Goal: Task Accomplishment & Management: Complete application form

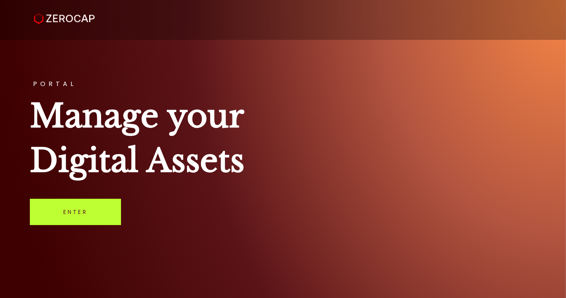
click at [68, 222] on link "Enter" at bounding box center [75, 212] width 91 height 26
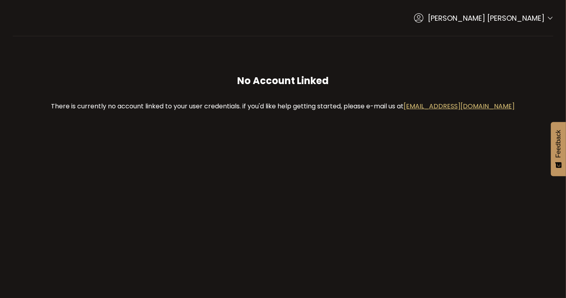
click at [465, 107] on link "[EMAIL_ADDRESS][DOMAIN_NAME]" at bounding box center [459, 105] width 111 height 9
click at [540, 20] on span "Wai Jian Chiu" at bounding box center [486, 18] width 117 height 11
click at [547, 20] on icon at bounding box center [550, 18] width 6 height 6
click at [553, 19] on icon at bounding box center [550, 18] width 6 height 6
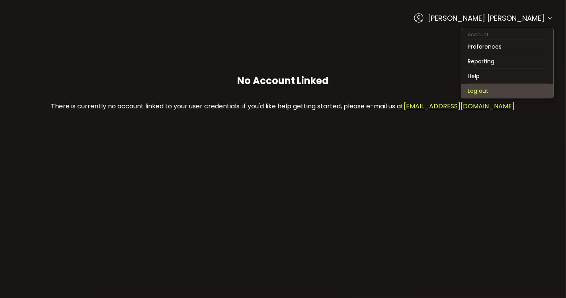
click at [493, 89] on li "Log out" at bounding box center [507, 91] width 92 height 14
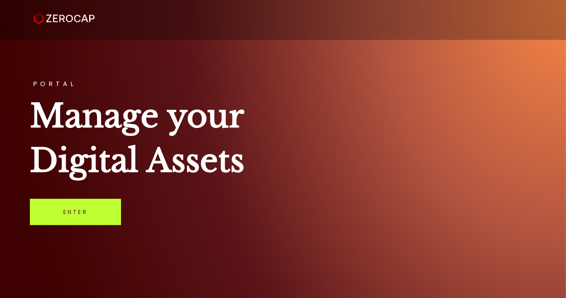
click at [99, 217] on link "Enter" at bounding box center [75, 212] width 91 height 26
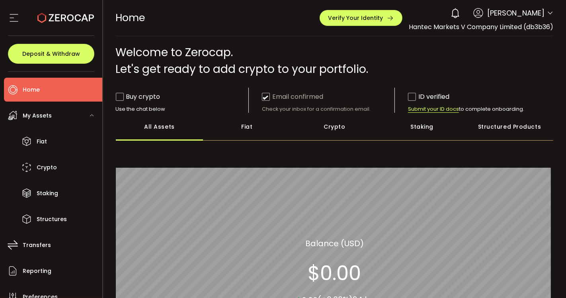
click at [435, 92] on div "ID verified" at bounding box center [428, 97] width 41 height 10
click at [434, 108] on span "Submit your ID docs" at bounding box center [433, 108] width 51 height 7
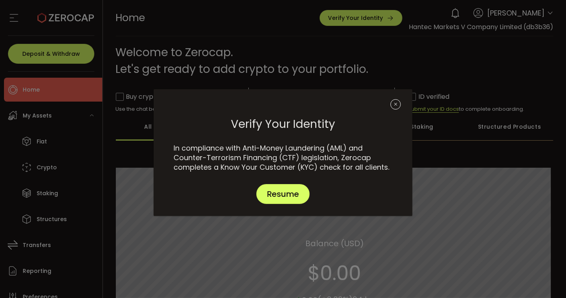
click at [396, 102] on icon "Close" at bounding box center [395, 104] width 10 height 10
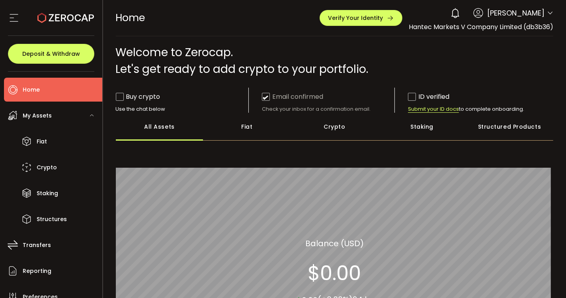
click at [404, 66] on div "Welcome to Zerocap. Let's get ready to add crypto to your portfolio." at bounding box center [335, 60] width 438 height 33
click at [431, 107] on span "Submit your ID docs" at bounding box center [433, 108] width 51 height 7
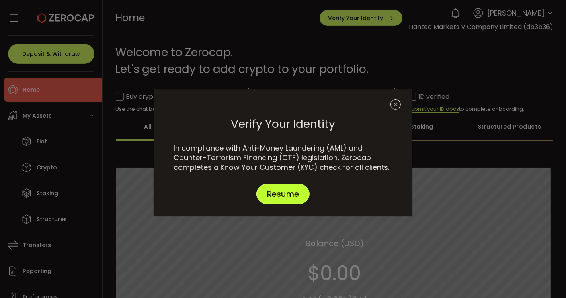
click at [299, 193] on button "Resume" at bounding box center [282, 194] width 53 height 20
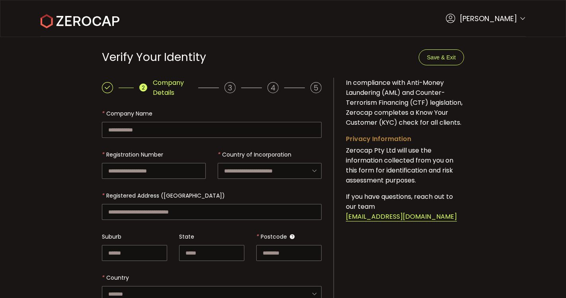
type input "**********"
type input "*******"
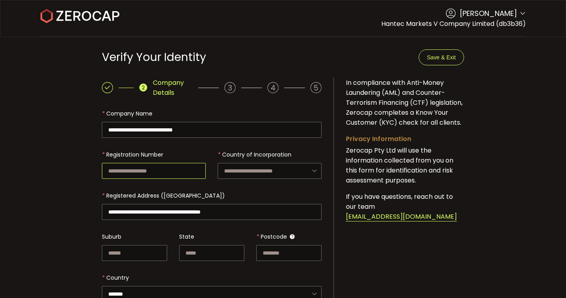
click at [171, 172] on input "text" at bounding box center [154, 171] width 104 height 16
type input "*****"
click at [298, 164] on input "text" at bounding box center [270, 171] width 104 height 16
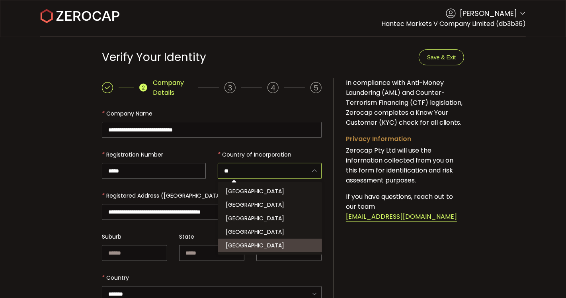
click at [255, 244] on li "[GEOGRAPHIC_DATA]" at bounding box center [271, 245] width 107 height 14
type input "*******"
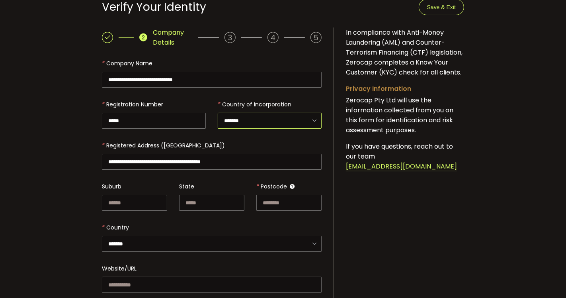
scroll to position [88, 0]
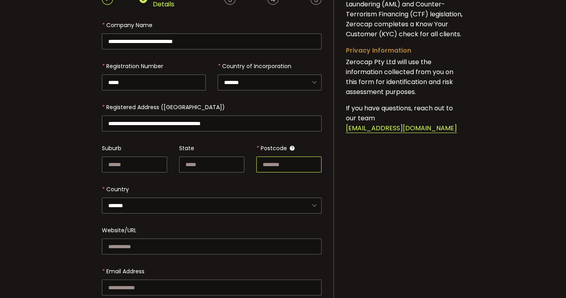
click at [286, 165] on input "text" at bounding box center [288, 164] width 65 height 16
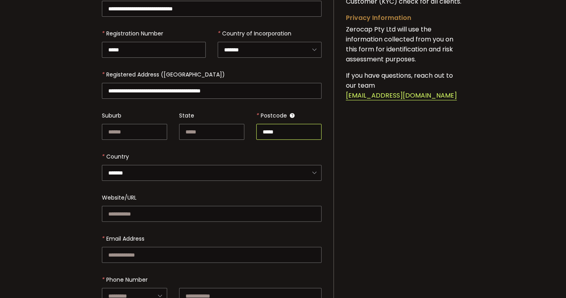
scroll to position [177, 0]
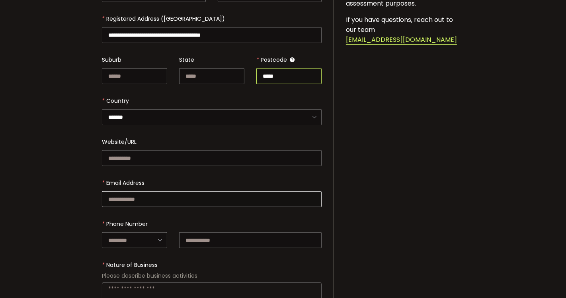
type input "*****"
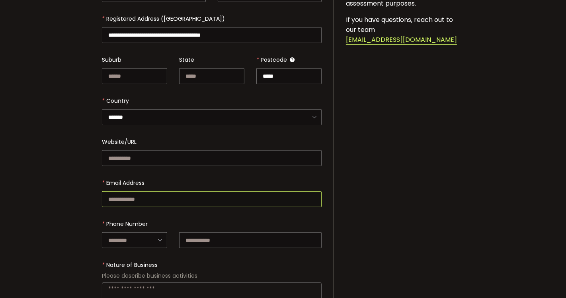
click at [184, 195] on input "text" at bounding box center [212, 199] width 220 height 16
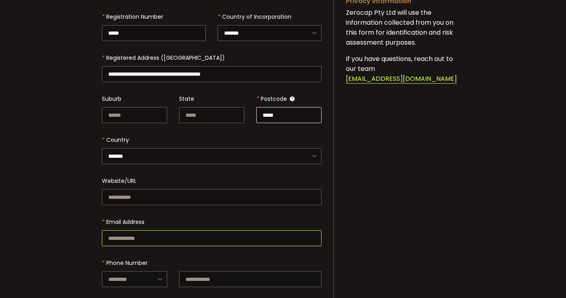
scroll to position [265, 0]
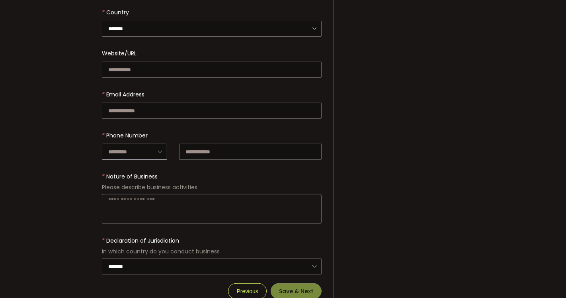
click at [157, 149] on icon at bounding box center [160, 151] width 10 height 16
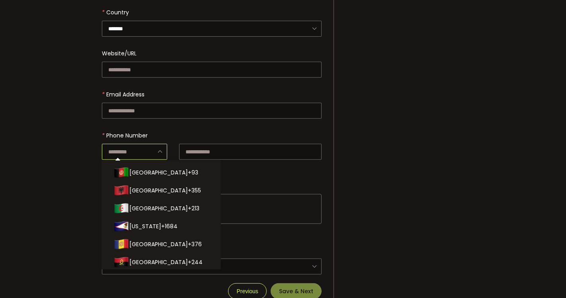
click at [159, 149] on icon at bounding box center [160, 151] width 10 height 16
click at [360, 157] on div "**********" at bounding box center [283, 60] width 386 height 495
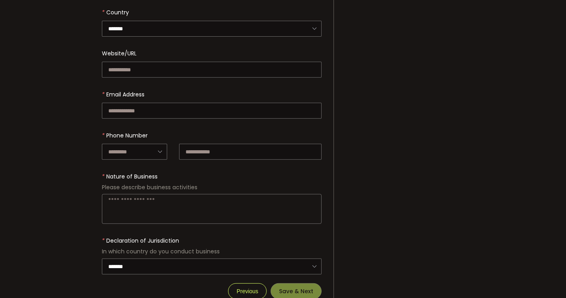
click at [191, 198] on textarea at bounding box center [212, 209] width 220 height 30
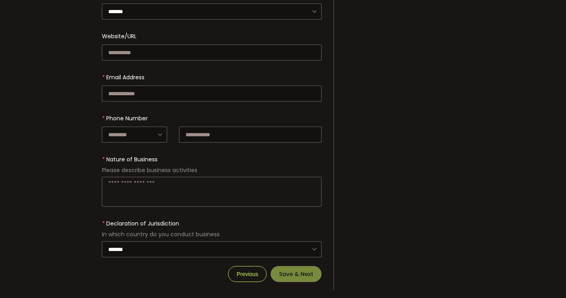
click at [191, 180] on textarea at bounding box center [212, 192] width 220 height 30
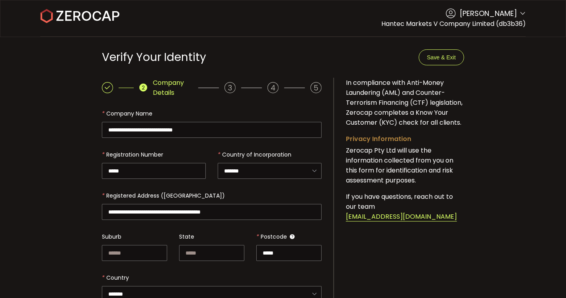
scroll to position [0, 0]
